Goal: Find specific page/section: Find specific page/section

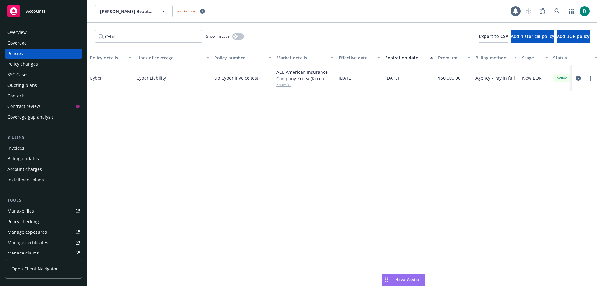
scroll to position [98, 0]
click at [556, 8] on icon at bounding box center [557, 11] width 6 height 6
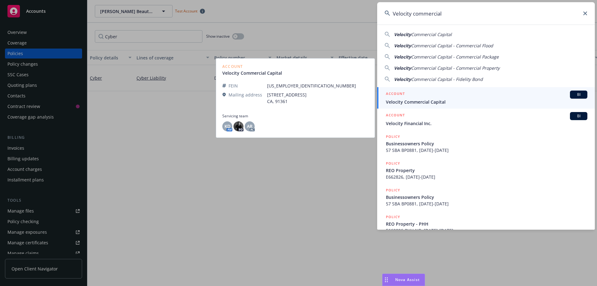
type input "Velocity commercial"
click at [428, 100] on span "Velocity Commercial Capital" at bounding box center [486, 102] width 201 height 7
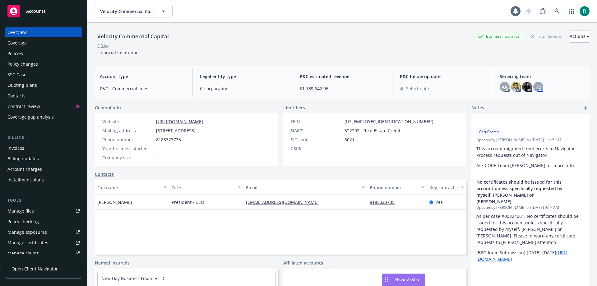
click at [24, 50] on div "Policies" at bounding box center [43, 53] width 72 height 10
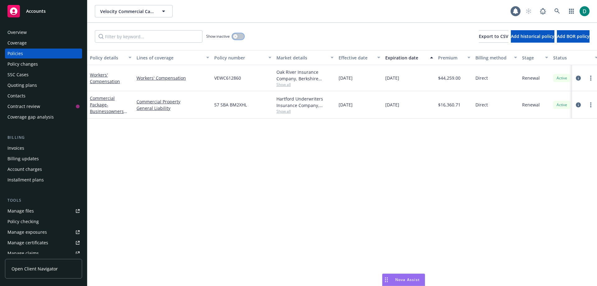
click at [241, 39] on button "button" at bounding box center [238, 36] width 12 height 6
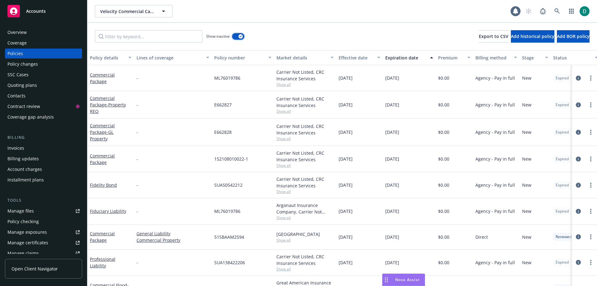
click at [234, 38] on button "button" at bounding box center [238, 36] width 12 height 6
